Goal: Book appointment/travel/reservation

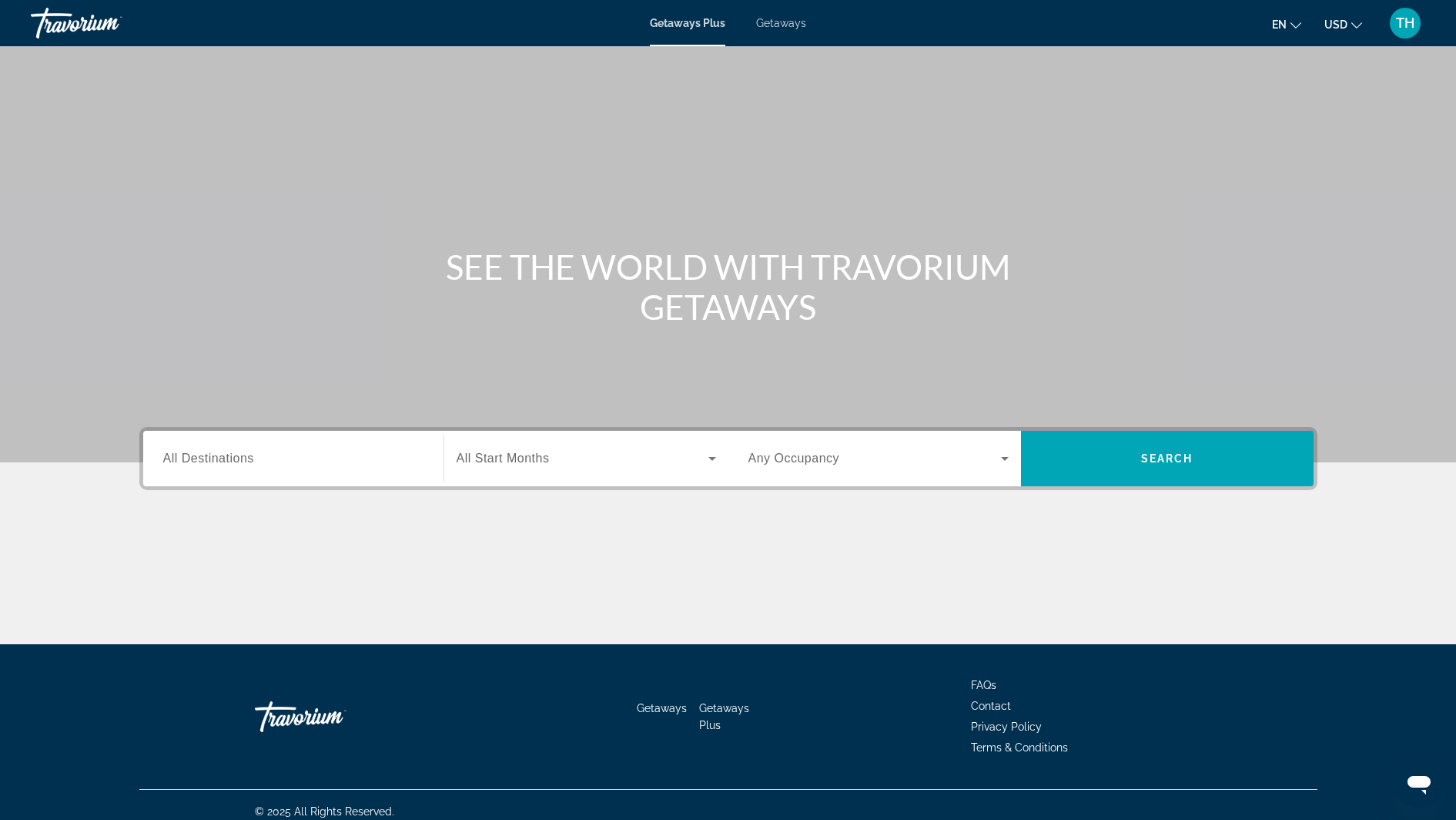
click at [176, 453] on span "All Destinations" at bounding box center [208, 458] width 91 height 13
click at [176, 453] on input "Destination All Destinations" at bounding box center [293, 459] width 260 height 19
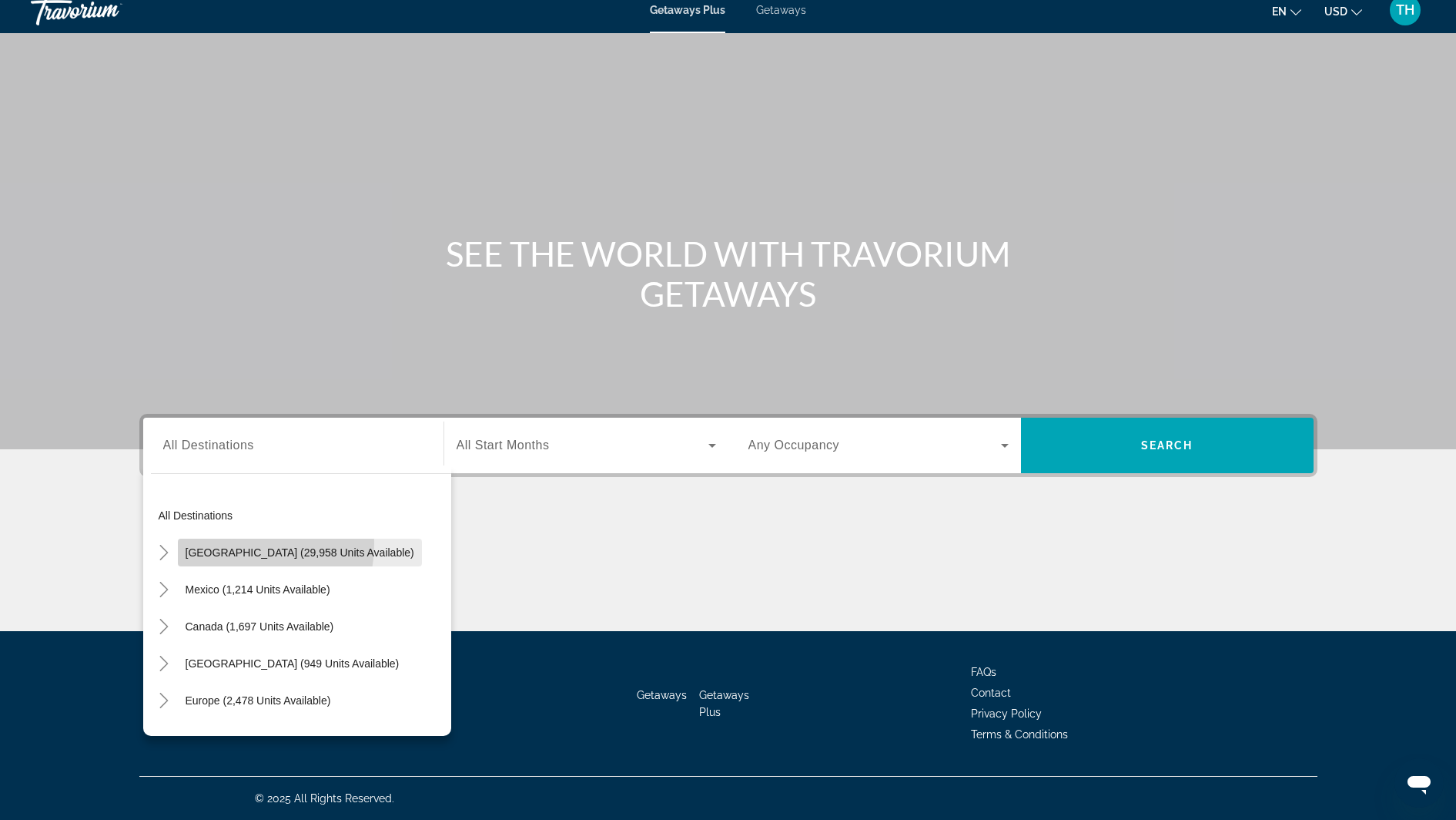
click at [224, 543] on span "Search widget" at bounding box center [300, 553] width 244 height 37
type input "**********"
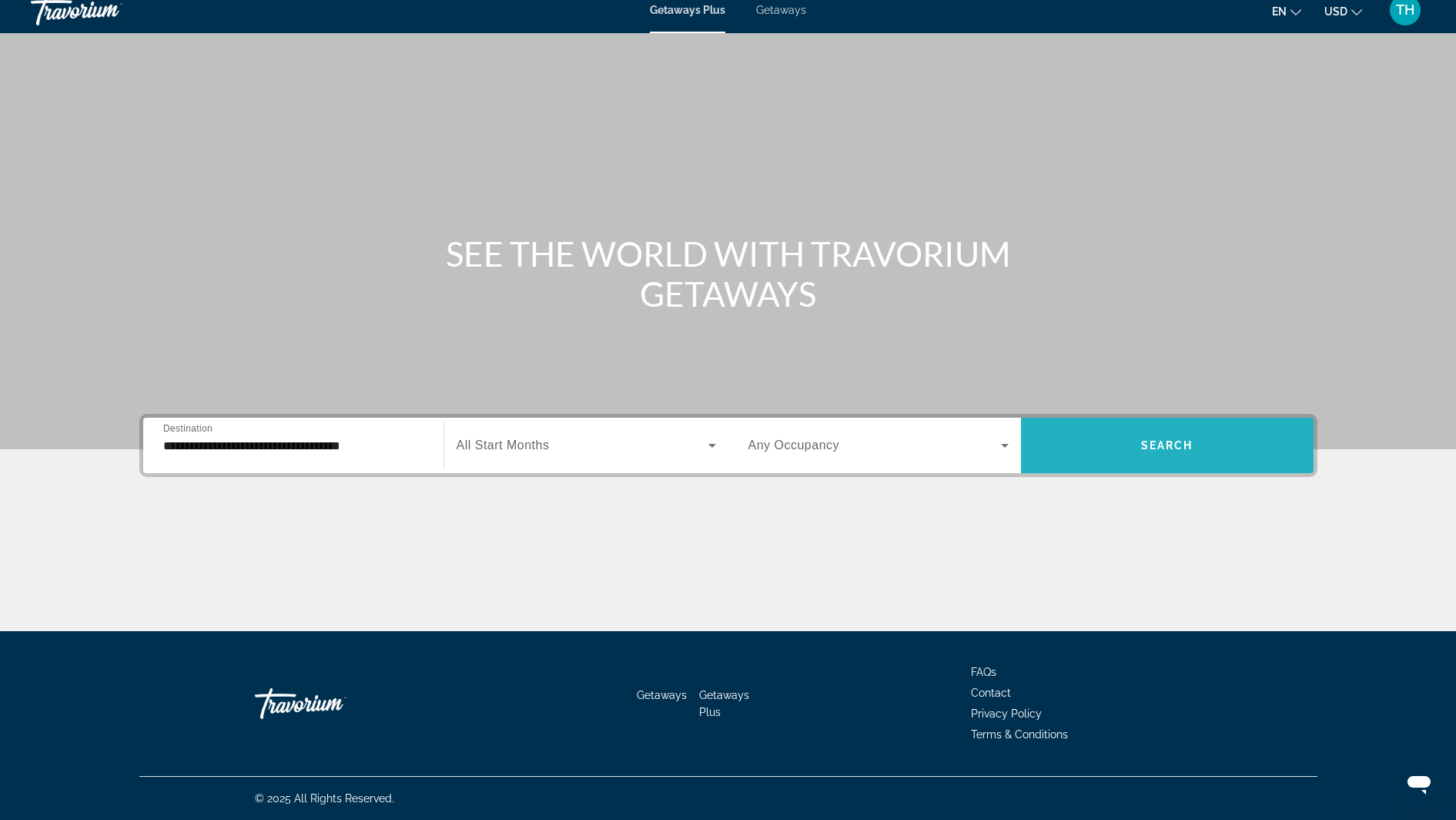
click at [1129, 468] on span "Search widget" at bounding box center [1167, 445] width 292 height 56
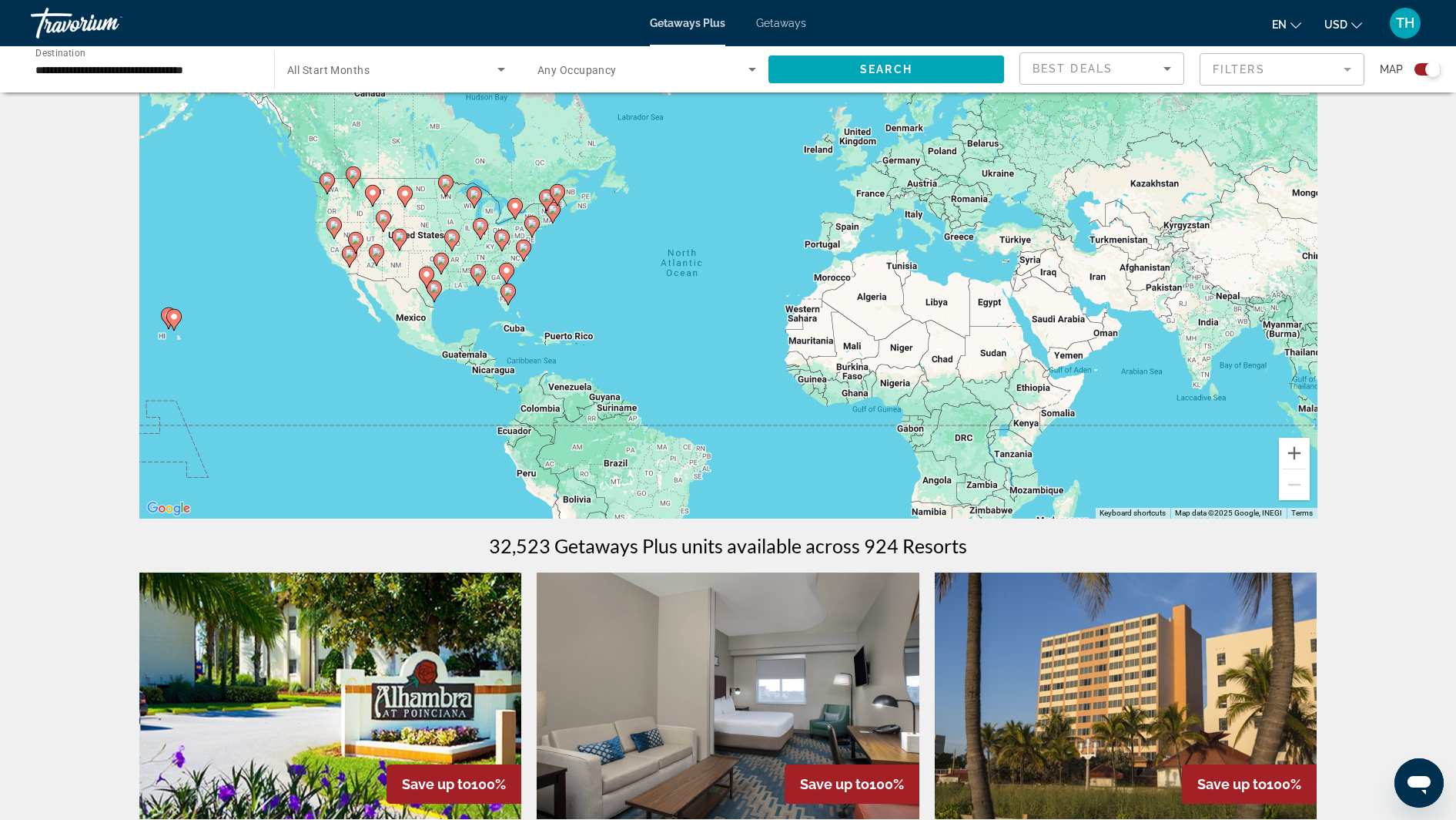
scroll to position [36, 0]
